Goal: Information Seeking & Learning: Learn about a topic

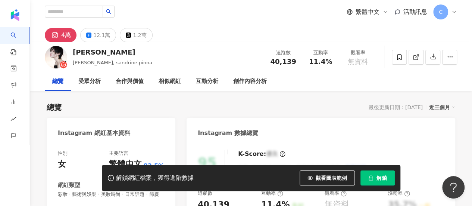
click at [382, 177] on span "解鎖" at bounding box center [382, 178] width 10 height 6
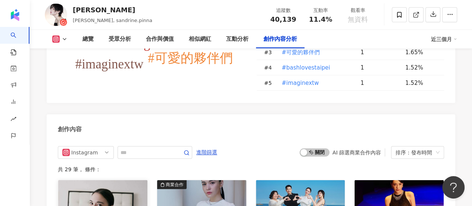
scroll to position [2278, 0]
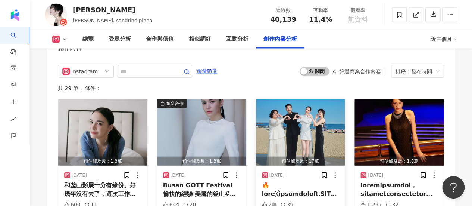
click at [304, 102] on img "button" at bounding box center [300, 132] width 89 height 66
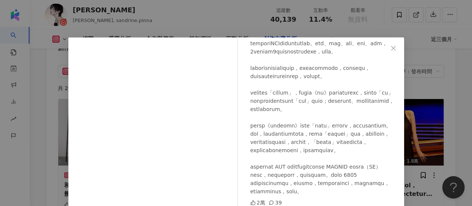
scroll to position [112, 0]
drag, startPoint x: 438, startPoint y: 118, endPoint x: 433, endPoint y: 114, distance: 6.3
click at [438, 118] on div "台北電影節 Taipei Film Festival 2025/8/25 2萬 39 查看原始貼文" at bounding box center [236, 103] width 472 height 206
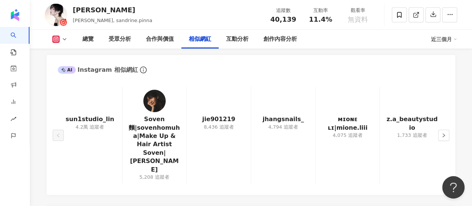
scroll to position [1195, 0]
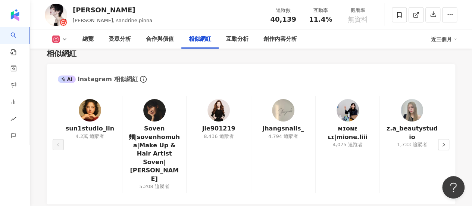
click at [90, 118] on img at bounding box center [90, 110] width 22 height 22
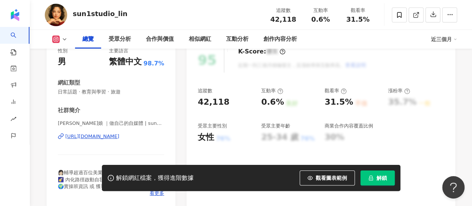
scroll to position [112, 0]
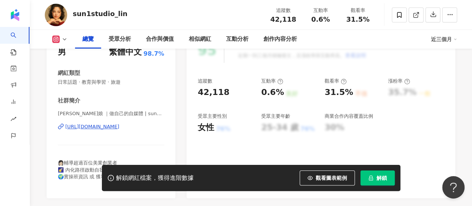
click at [384, 180] on span "解鎖" at bounding box center [382, 178] width 10 height 6
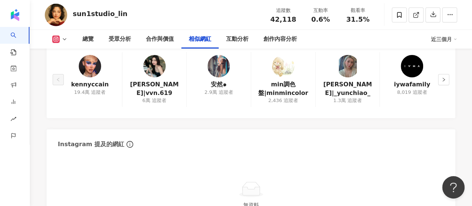
scroll to position [1158, 0]
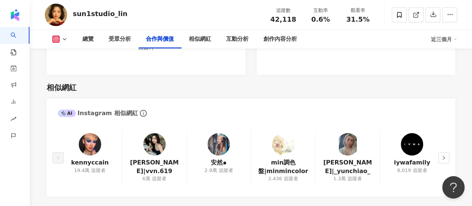
click at [158, 142] on img at bounding box center [154, 144] width 22 height 22
click at [224, 153] on img at bounding box center [219, 144] width 22 height 22
click at [346, 146] on img at bounding box center [348, 144] width 22 height 22
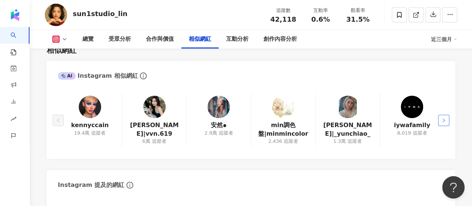
click at [443, 119] on icon "right" at bounding box center [444, 120] width 2 height 4
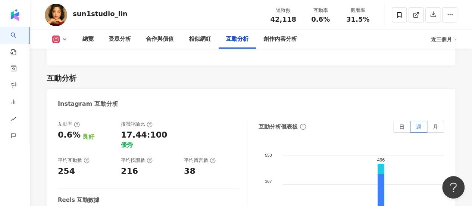
scroll to position [1419, 0]
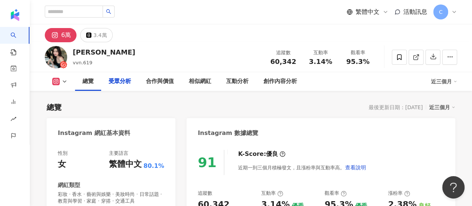
scroll to position [1028, 0]
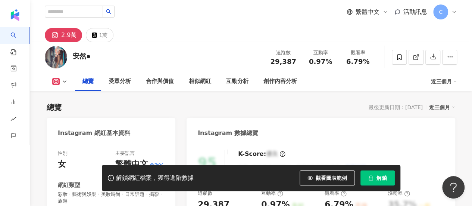
click at [387, 182] on button "解鎖" at bounding box center [378, 177] width 34 height 15
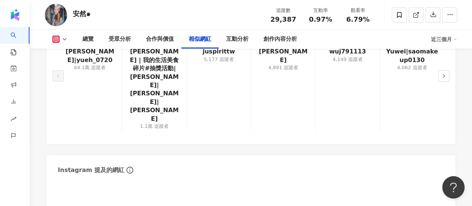
scroll to position [1382, 0]
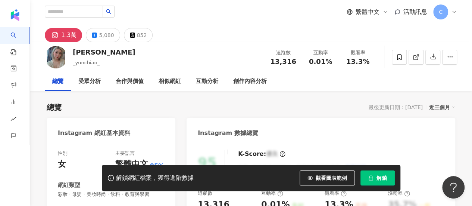
click at [380, 175] on span "解鎖" at bounding box center [382, 178] width 10 height 6
